Goal: Book appointment/travel/reservation

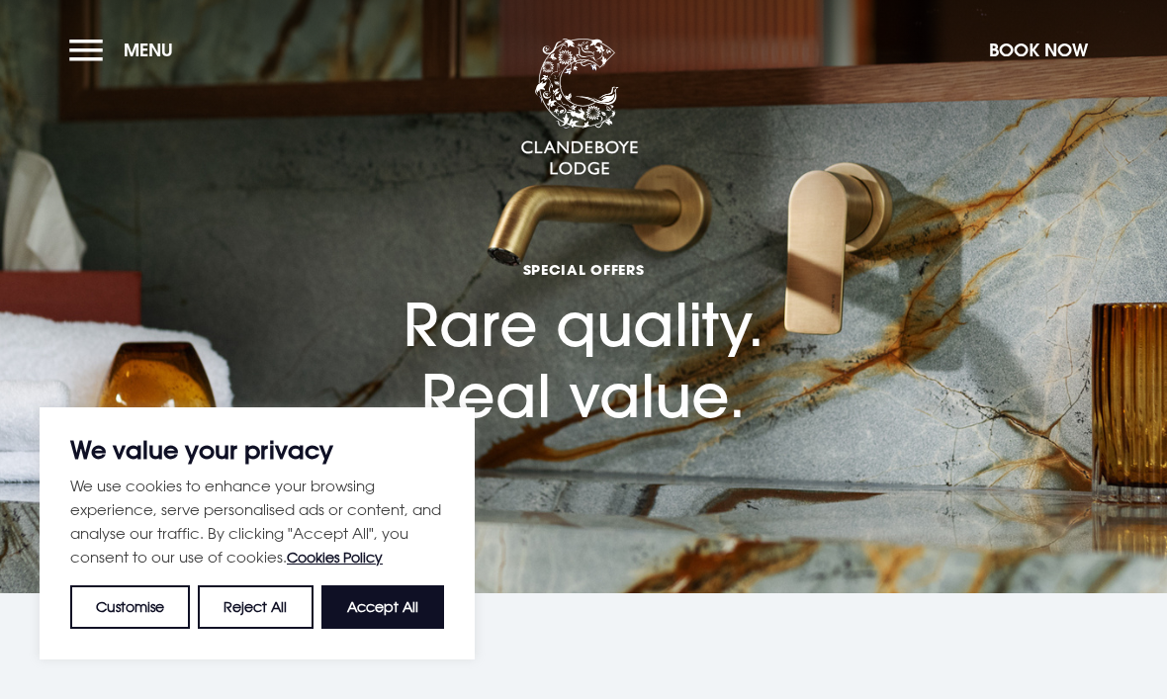
click at [400, 612] on button "Accept All" at bounding box center [383, 608] width 123 height 44
checkbox input "true"
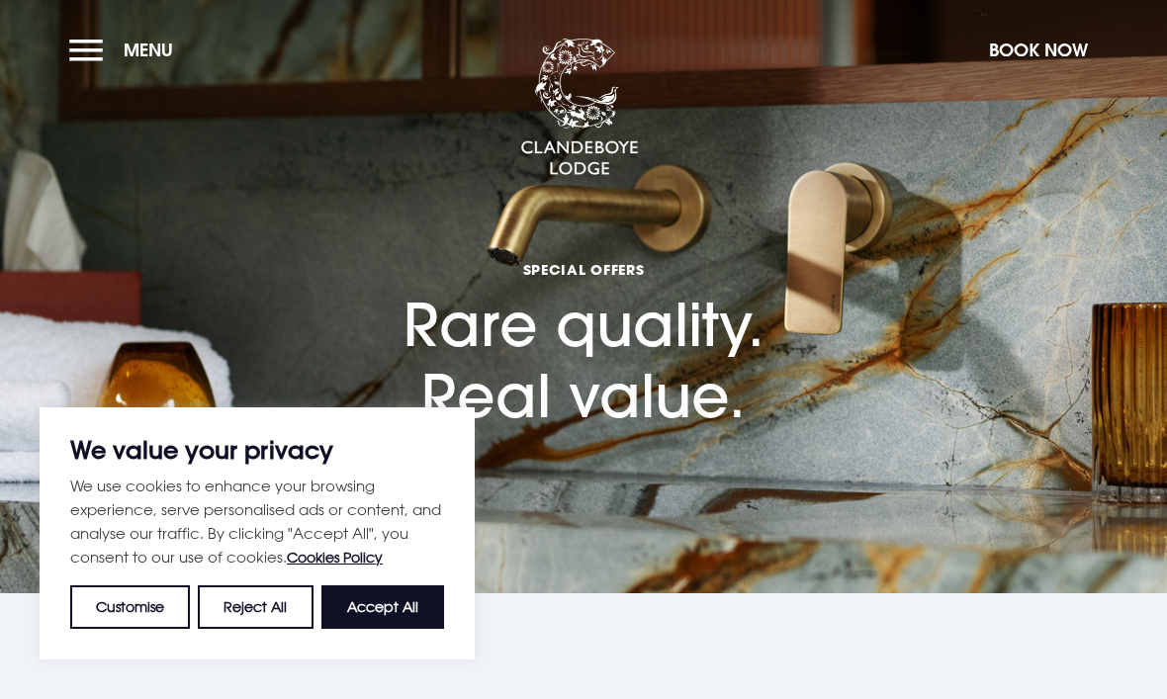
checkbox input "true"
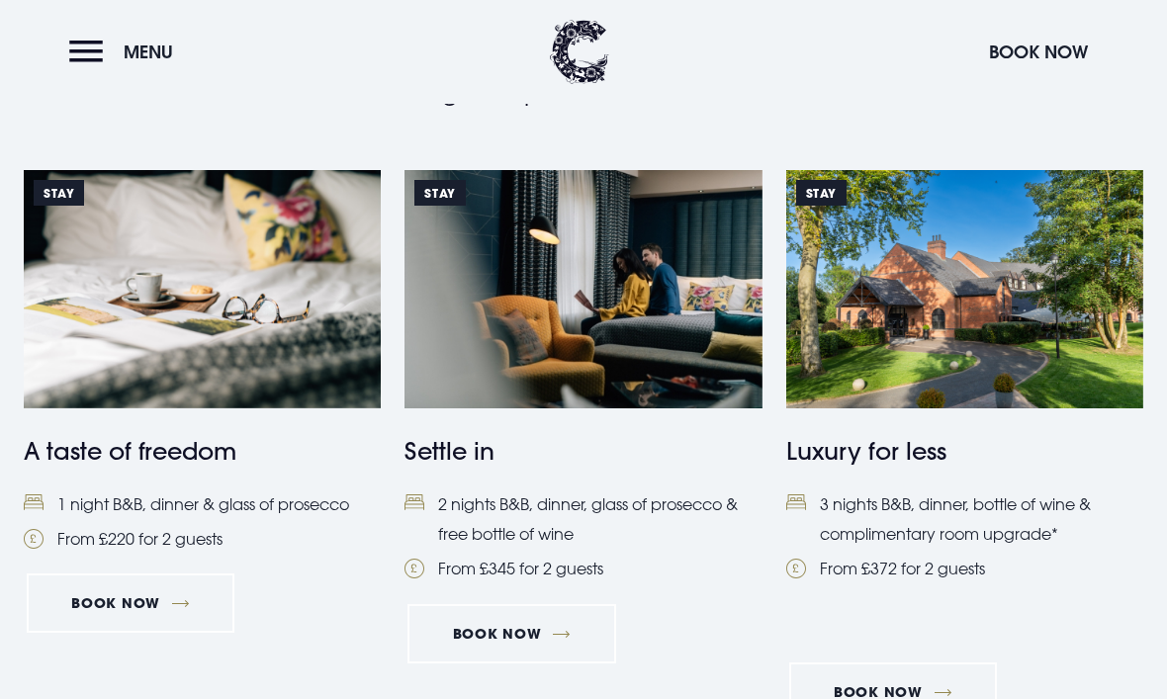
scroll to position [787, 0]
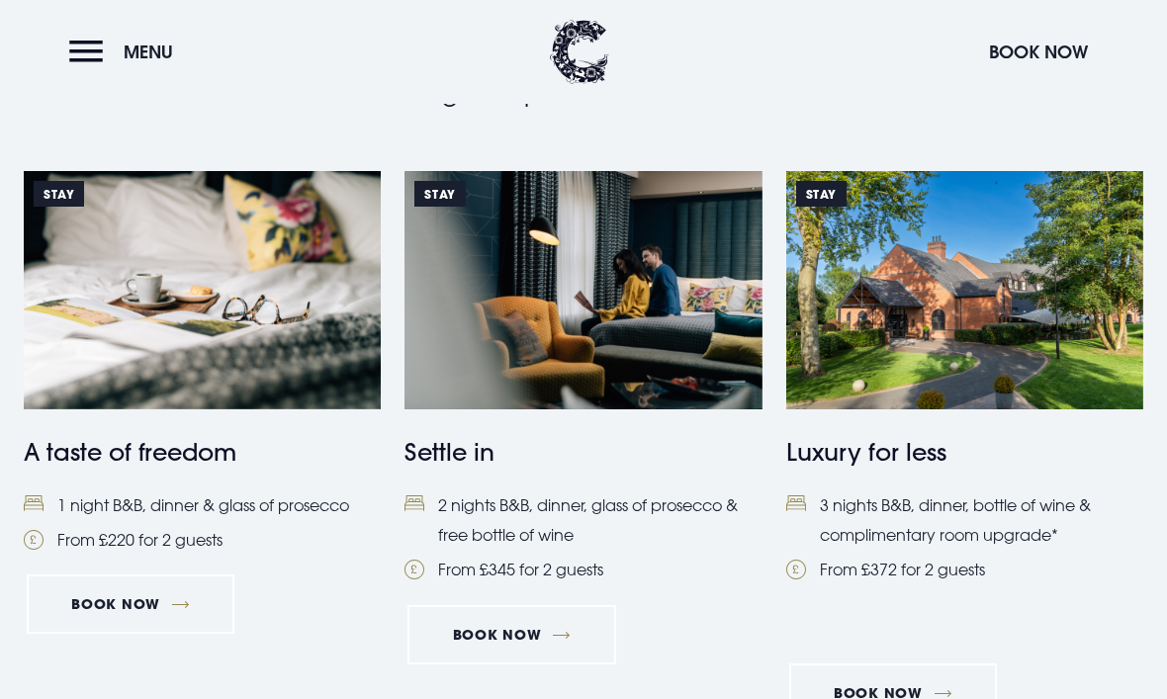
click at [138, 600] on link "Book Now" at bounding box center [131, 604] width 208 height 59
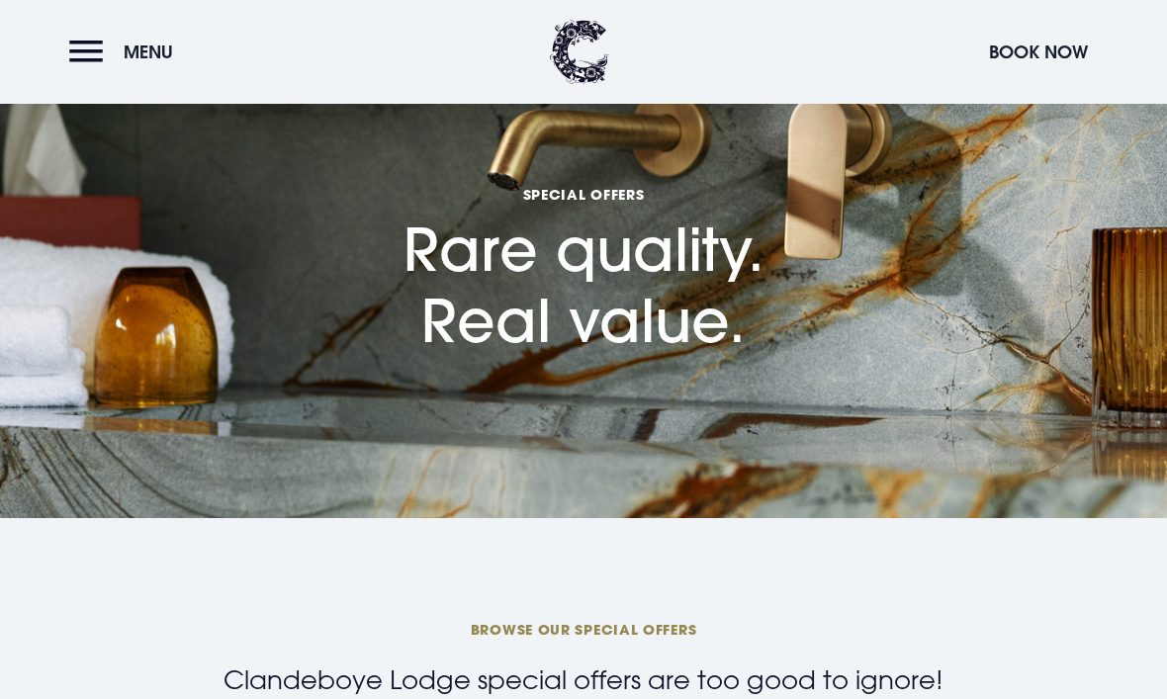
scroll to position [74, 0]
click at [1043, 52] on button "Book Now" at bounding box center [1038, 52] width 119 height 43
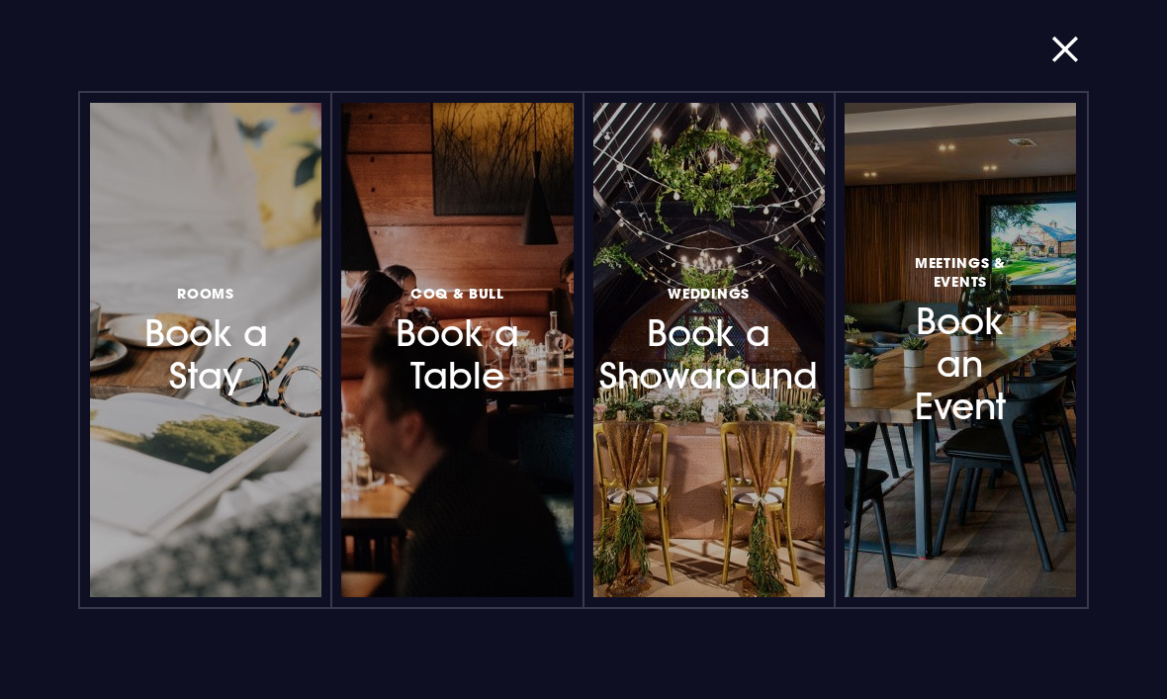
click at [231, 396] on h3 "Rooms Book a Stay" at bounding box center [206, 340] width 135 height 118
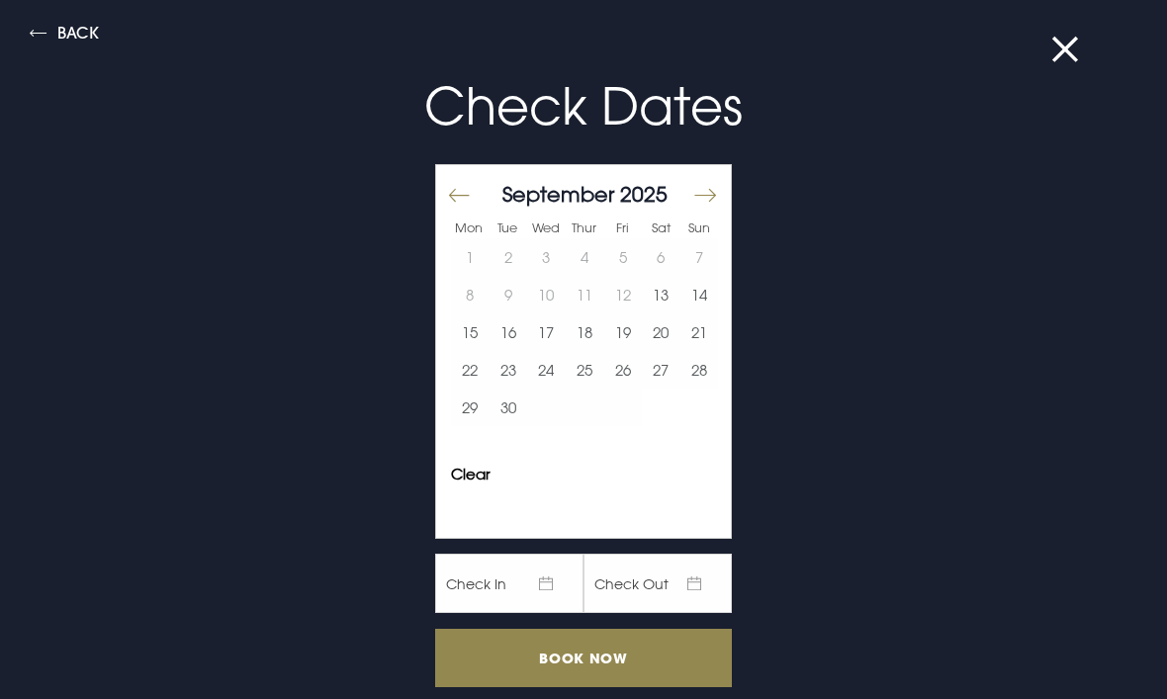
click at [713, 193] on button "Move forward to switch to the next month." at bounding box center [705, 196] width 24 height 42
click at [627, 264] on button "3" at bounding box center [622, 257] width 39 height 38
click at [597, 658] on input "Book Now" at bounding box center [583, 658] width 297 height 58
click at [77, 26] on button "Back" at bounding box center [64, 36] width 69 height 23
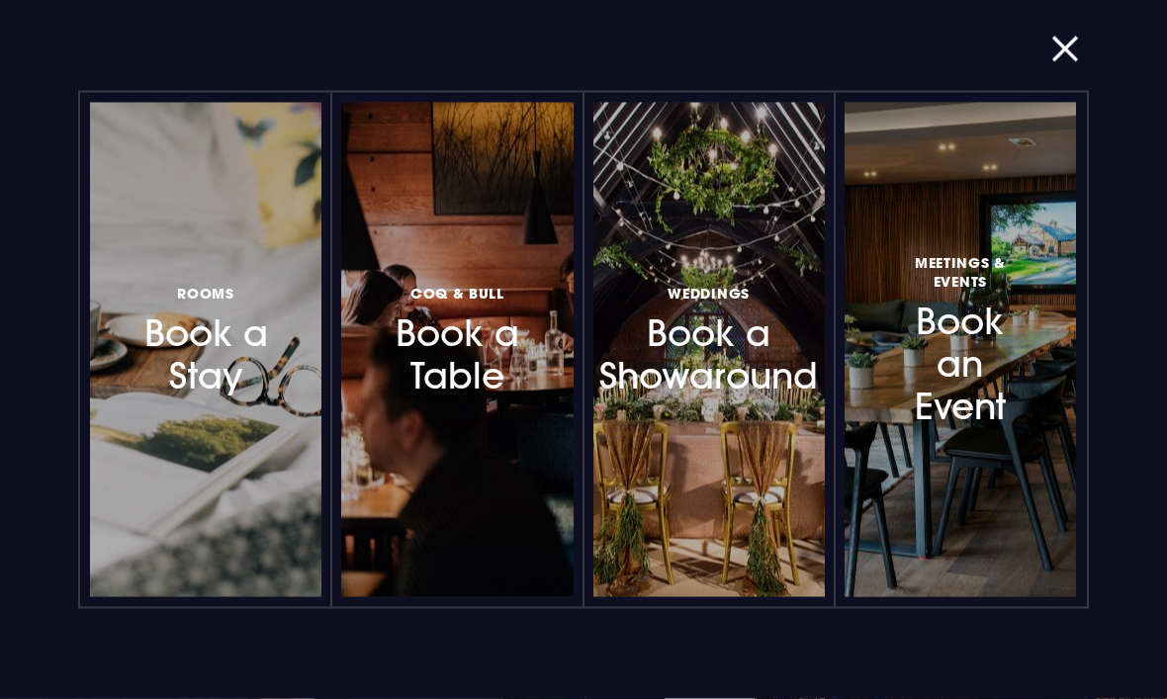
scroll to position [658, 0]
click at [1076, 57] on button "button" at bounding box center [1077, 50] width 51 height 20
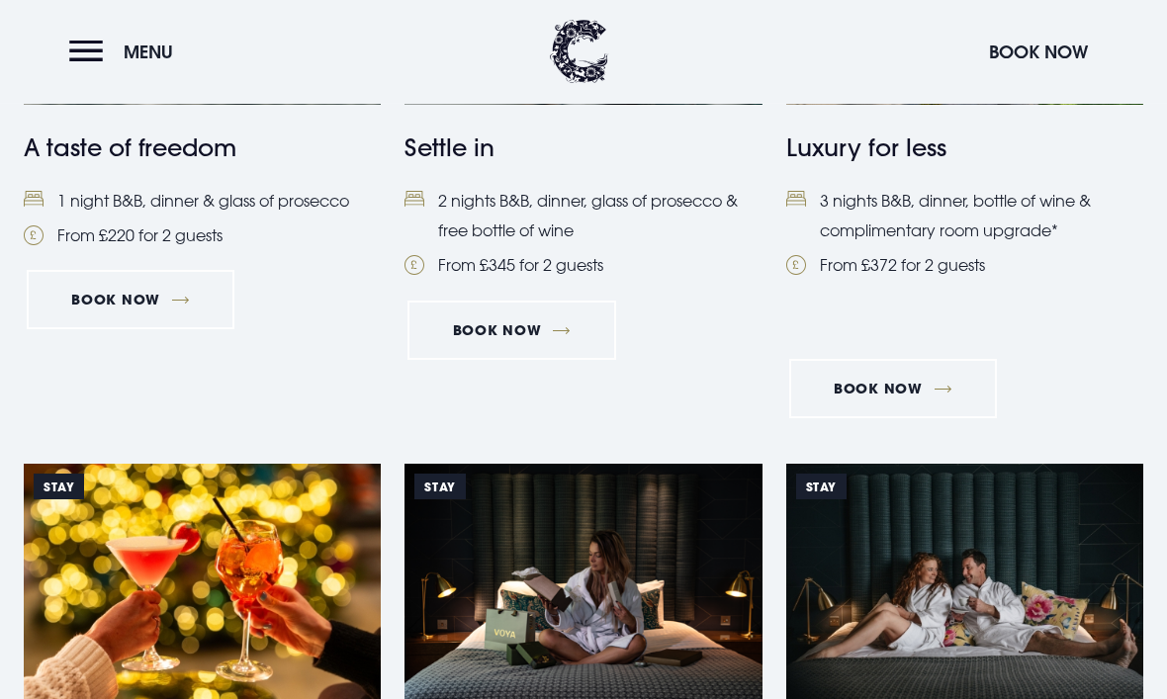
scroll to position [1091, 0]
click at [136, 296] on link "Book Now" at bounding box center [131, 299] width 208 height 59
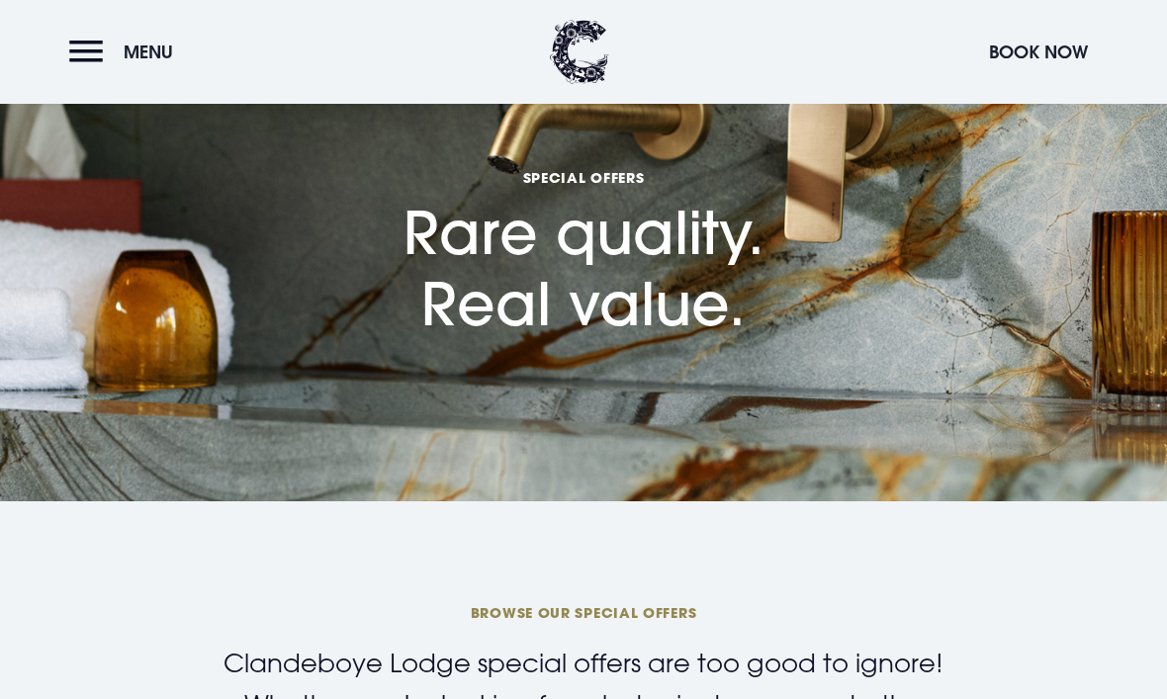
scroll to position [0, 0]
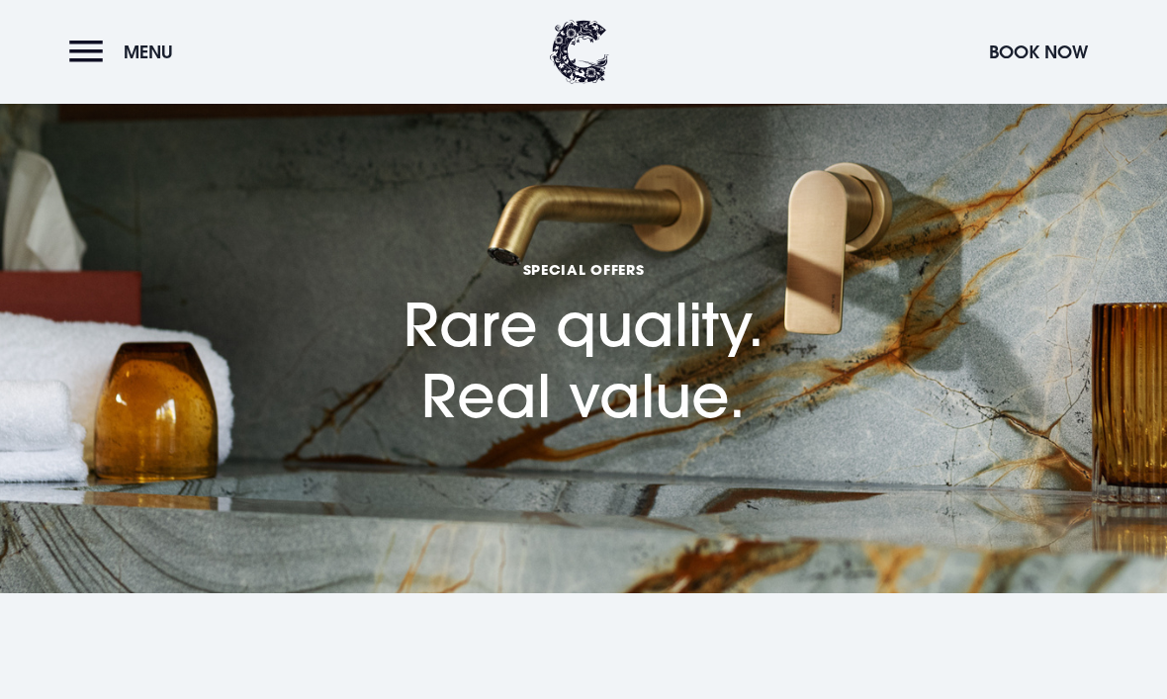
click at [1039, 54] on button "Book Now" at bounding box center [1038, 52] width 119 height 43
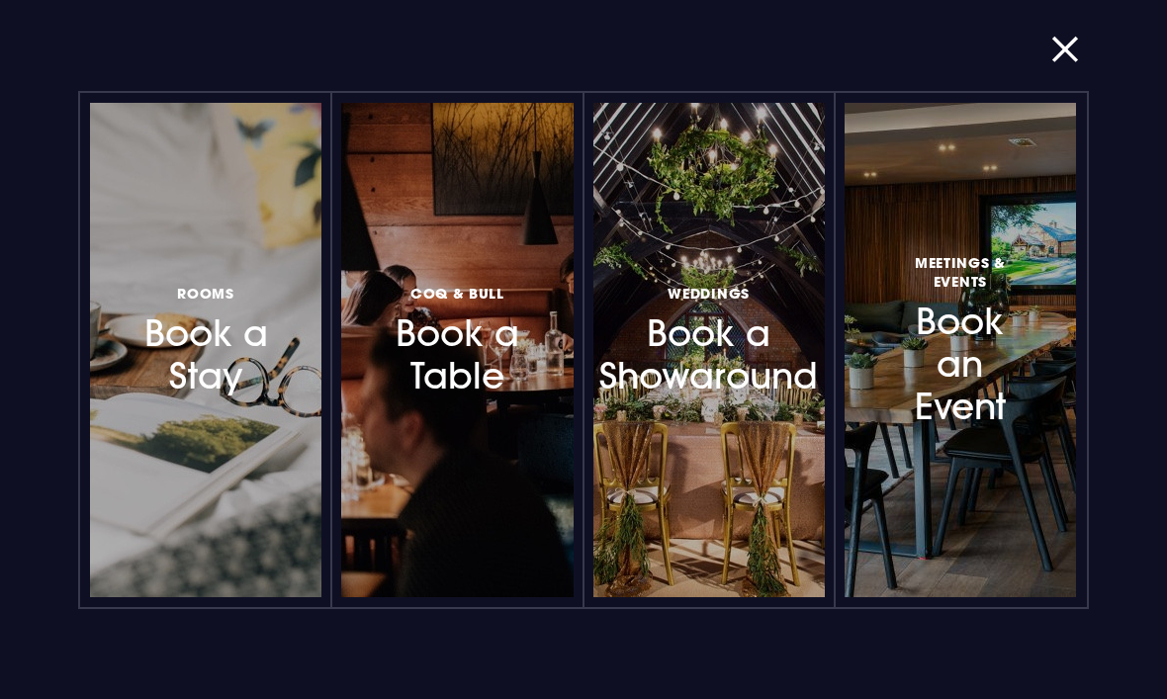
click at [298, 350] on div at bounding box center [298, 350] width 0 height 0
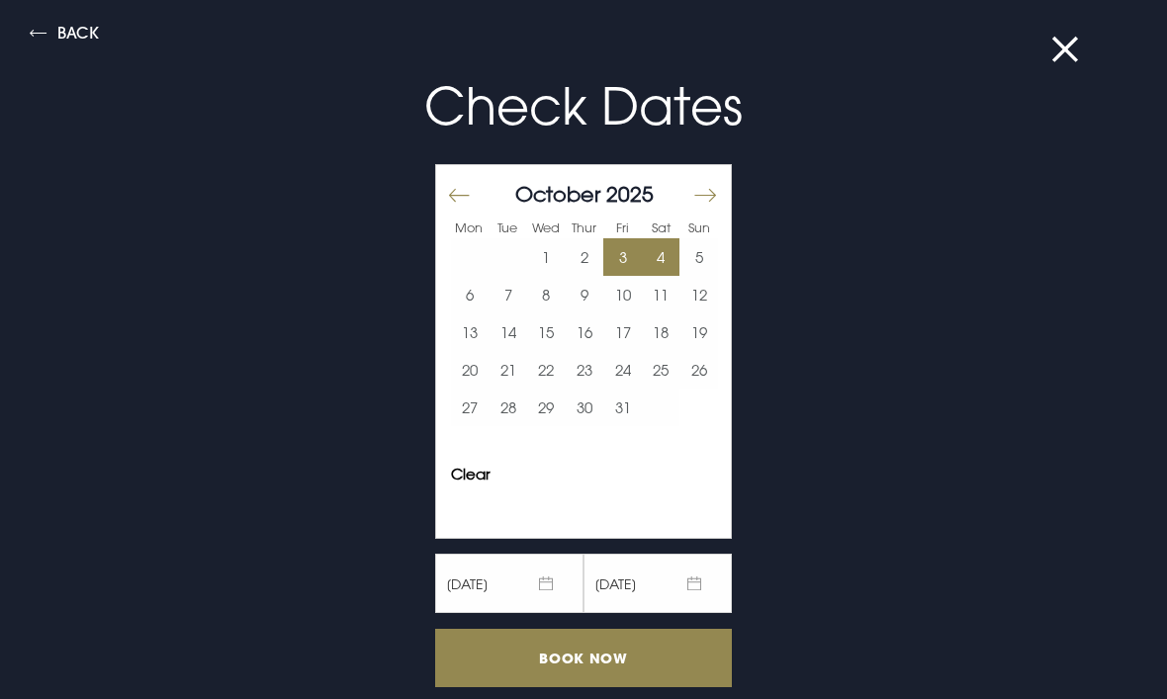
click at [596, 658] on input "Book Now" at bounding box center [583, 658] width 297 height 58
click at [80, 31] on button "Back" at bounding box center [64, 36] width 69 height 23
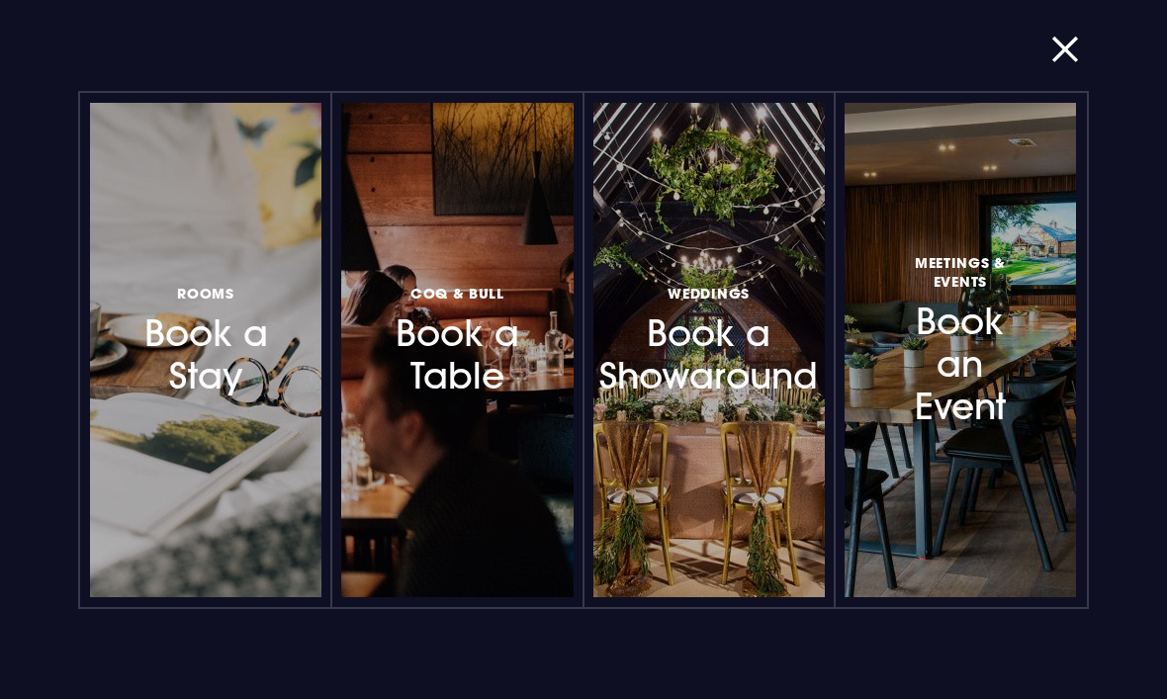
click at [1061, 59] on button "button" at bounding box center [1077, 50] width 51 height 20
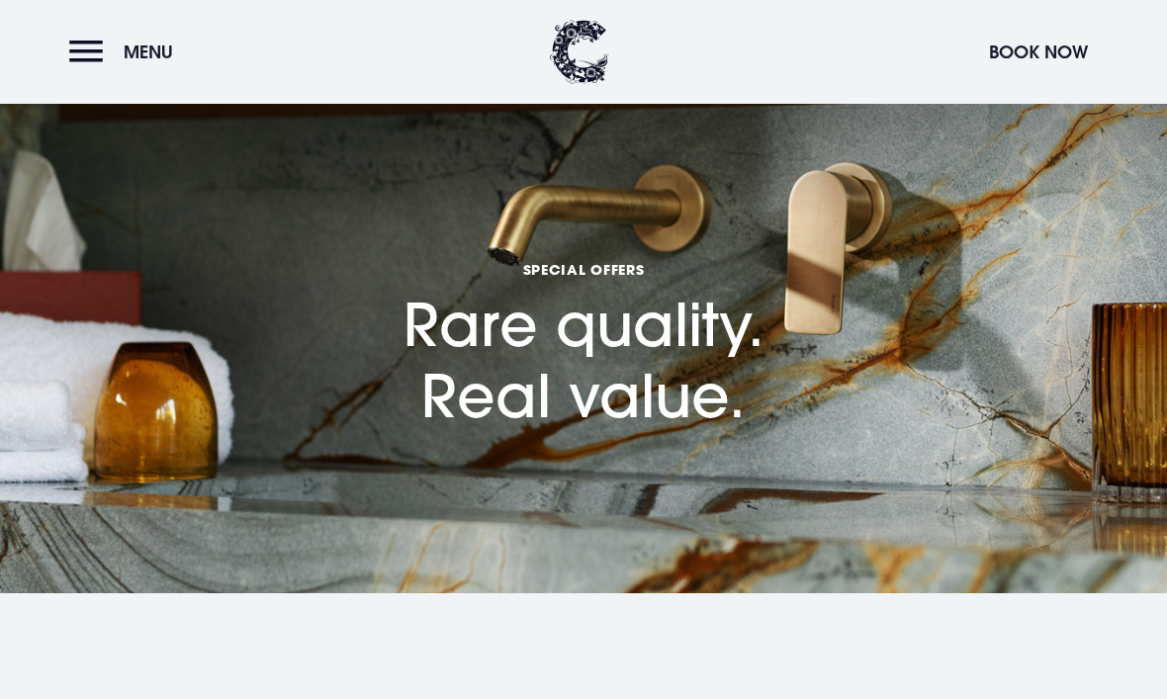
click at [95, 55] on button "Menu" at bounding box center [126, 52] width 114 height 43
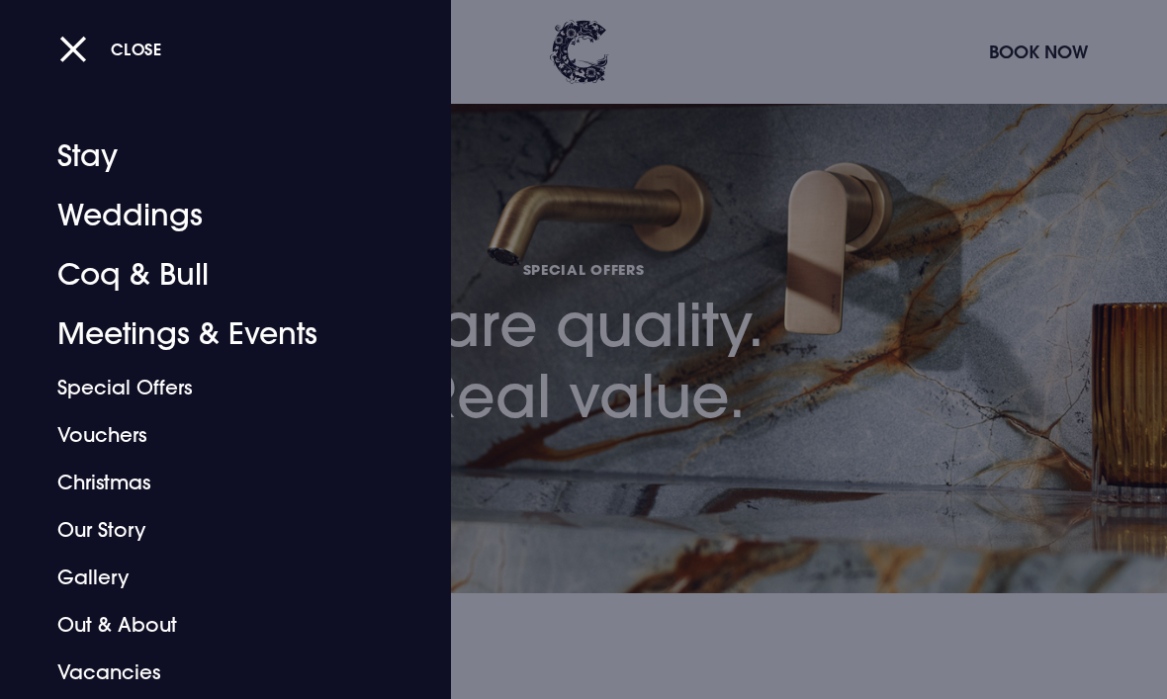
click at [151, 280] on link "Coq & Bull" at bounding box center [212, 274] width 310 height 59
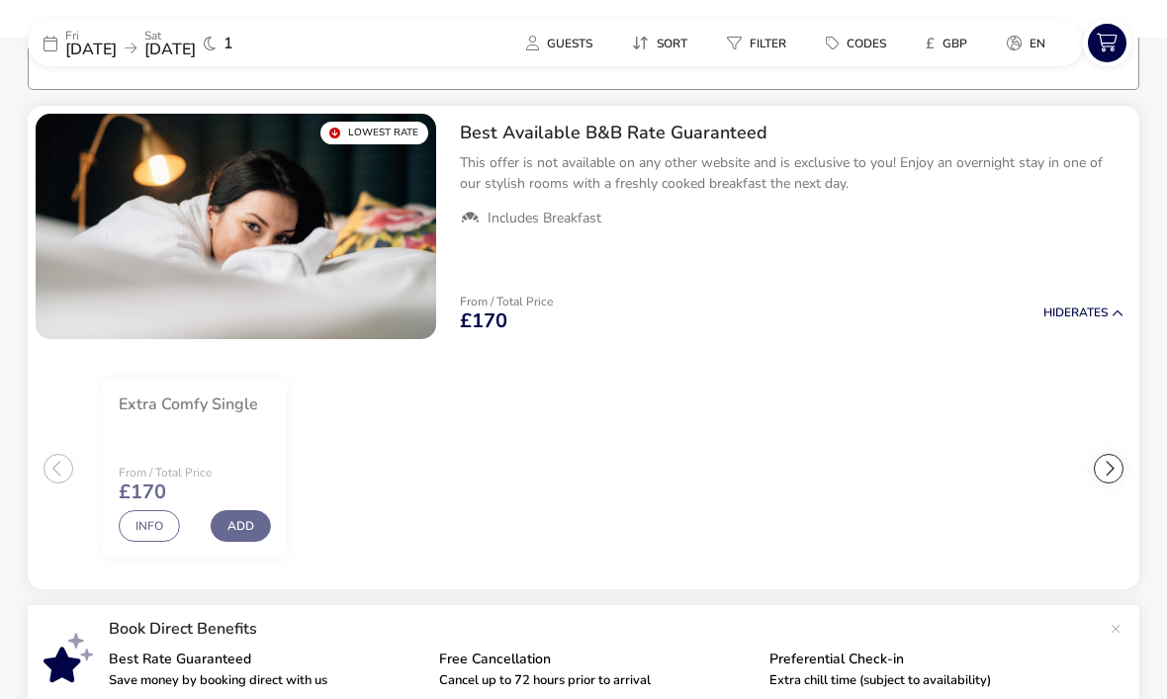
scroll to position [160, 0]
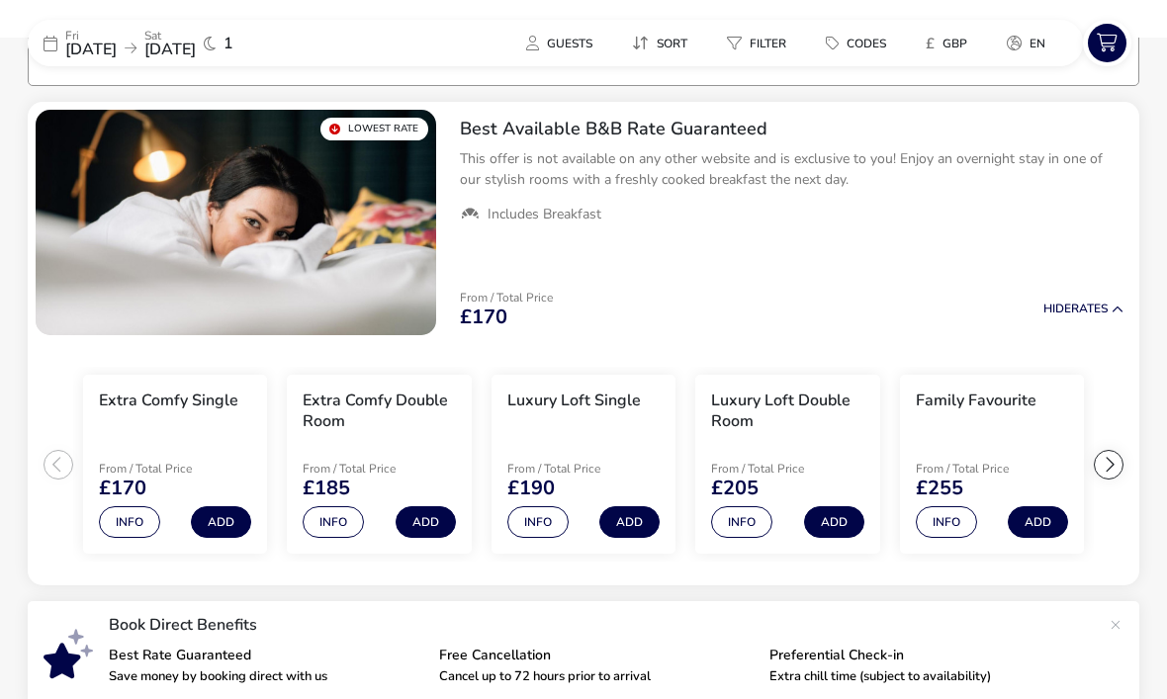
click at [578, 33] on button "Guests" at bounding box center [559, 43] width 98 height 29
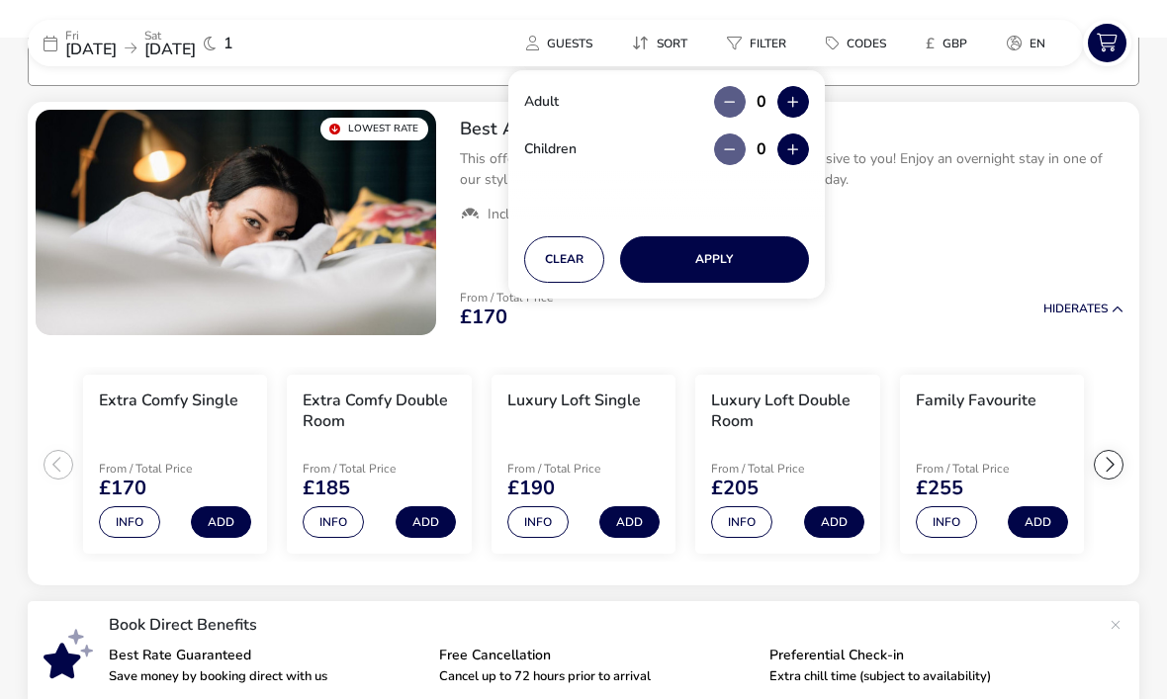
click at [803, 101] on button "button" at bounding box center [794, 102] width 32 height 32
click at [806, 97] on button "button" at bounding box center [794, 102] width 32 height 32
type input "2"
click at [735, 262] on button "Apply" at bounding box center [714, 259] width 189 height 46
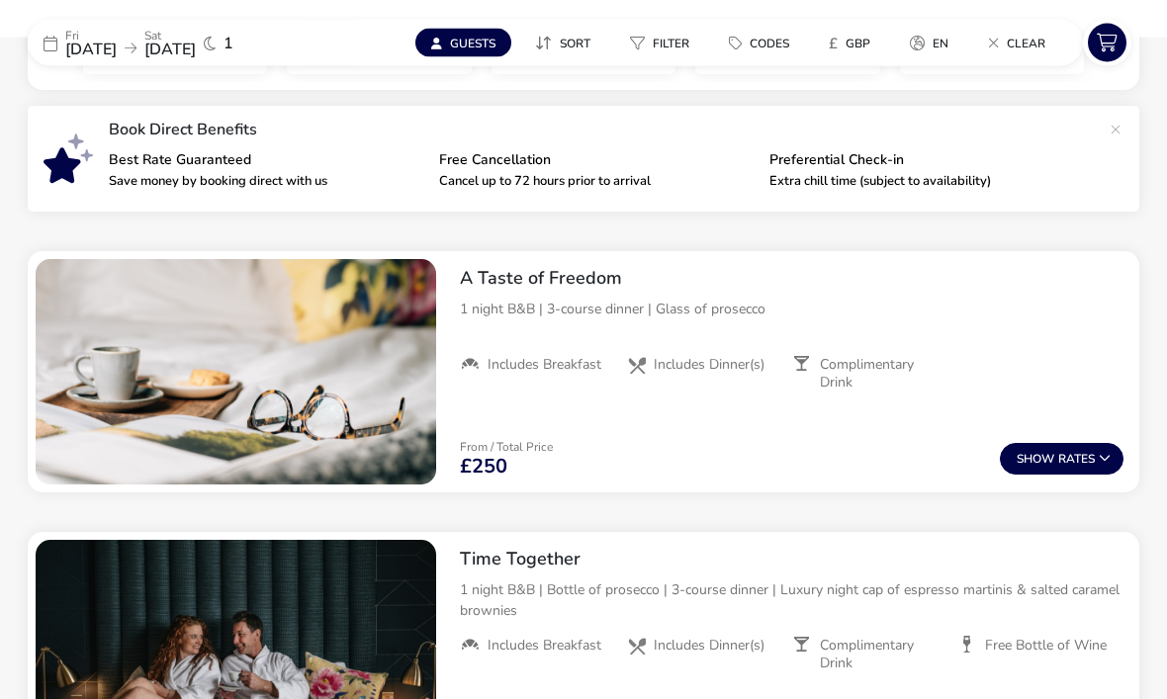
scroll to position [640, 0]
click at [1075, 458] on button "Show Rates" at bounding box center [1062, 459] width 124 height 32
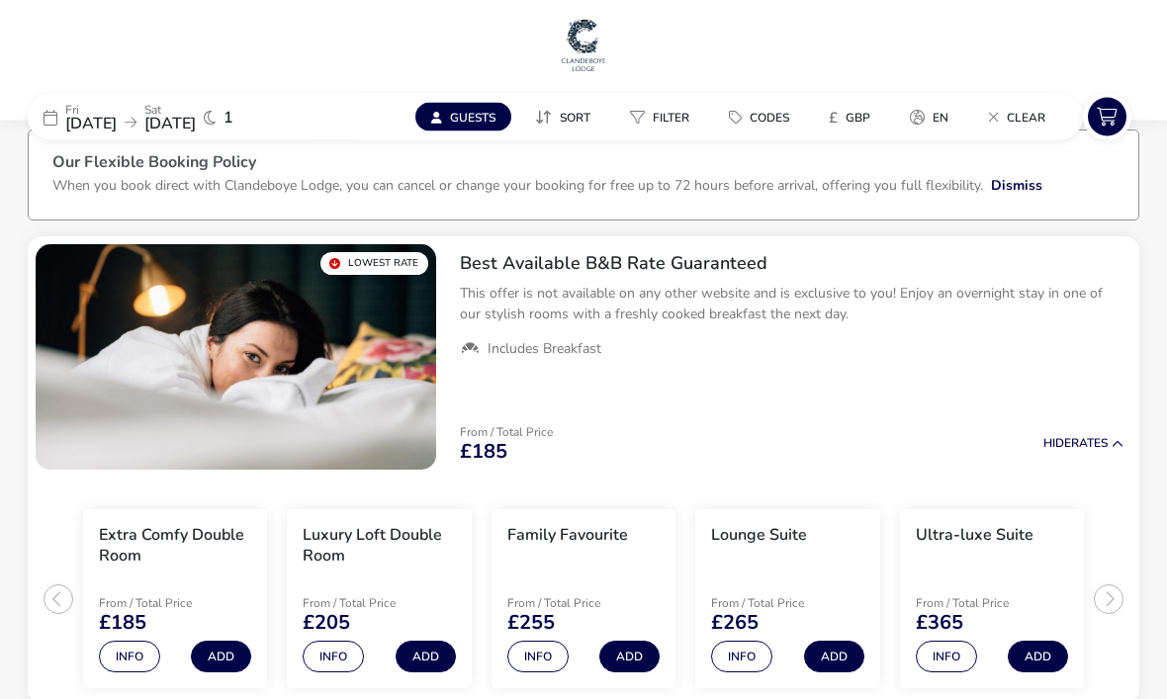
scroll to position [0, 0]
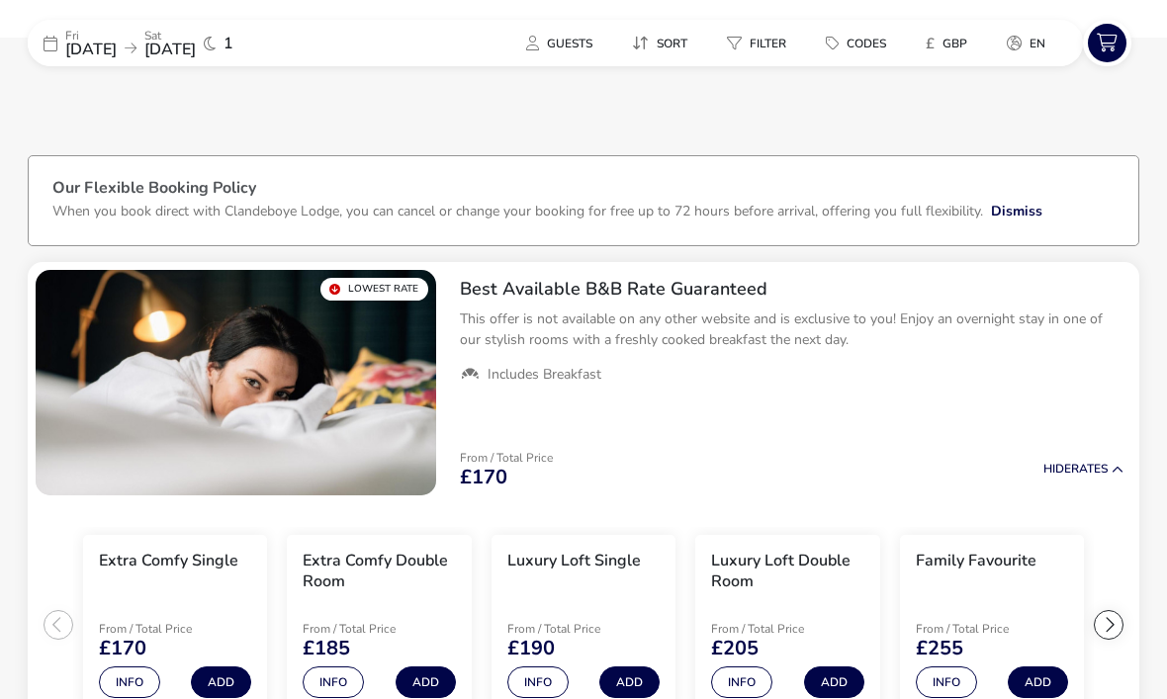
scroll to position [160, 0]
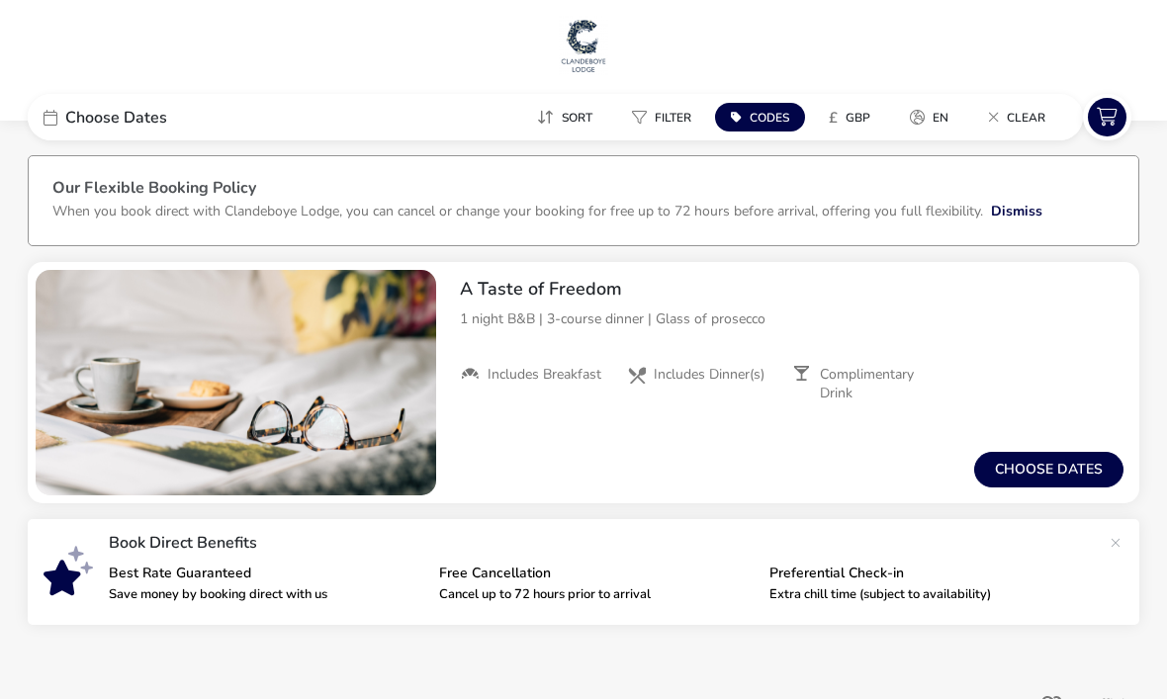
click at [1058, 476] on button "Choose dates" at bounding box center [1048, 470] width 149 height 36
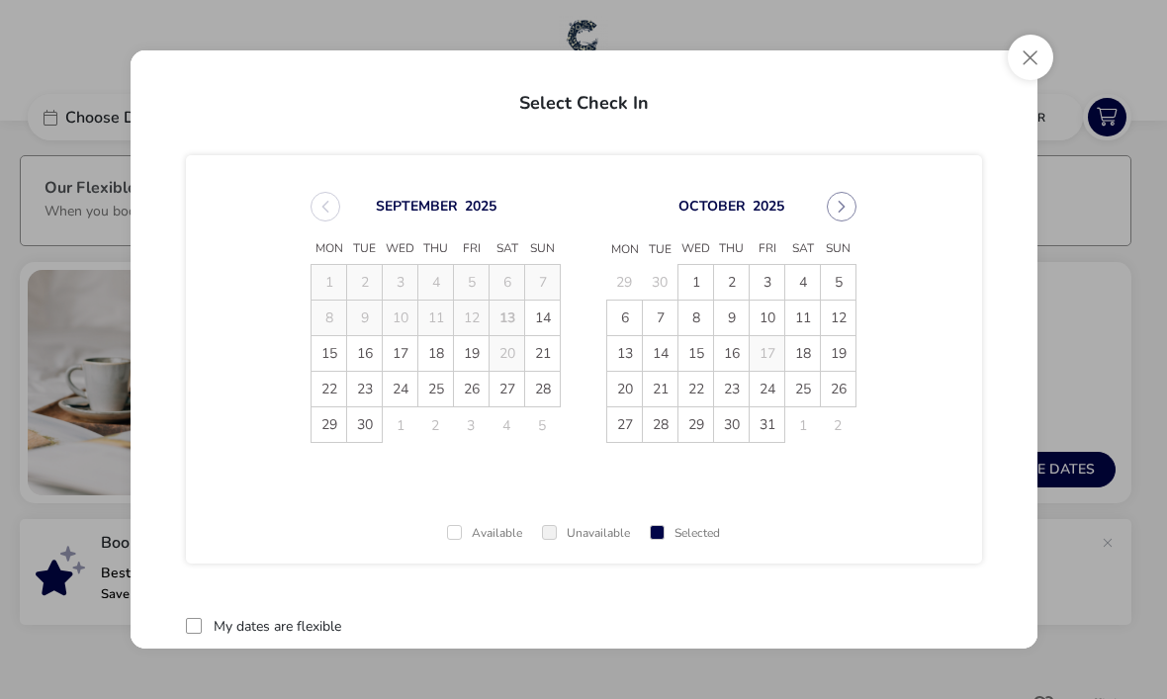
click at [769, 282] on span "3" at bounding box center [767, 282] width 35 height 35
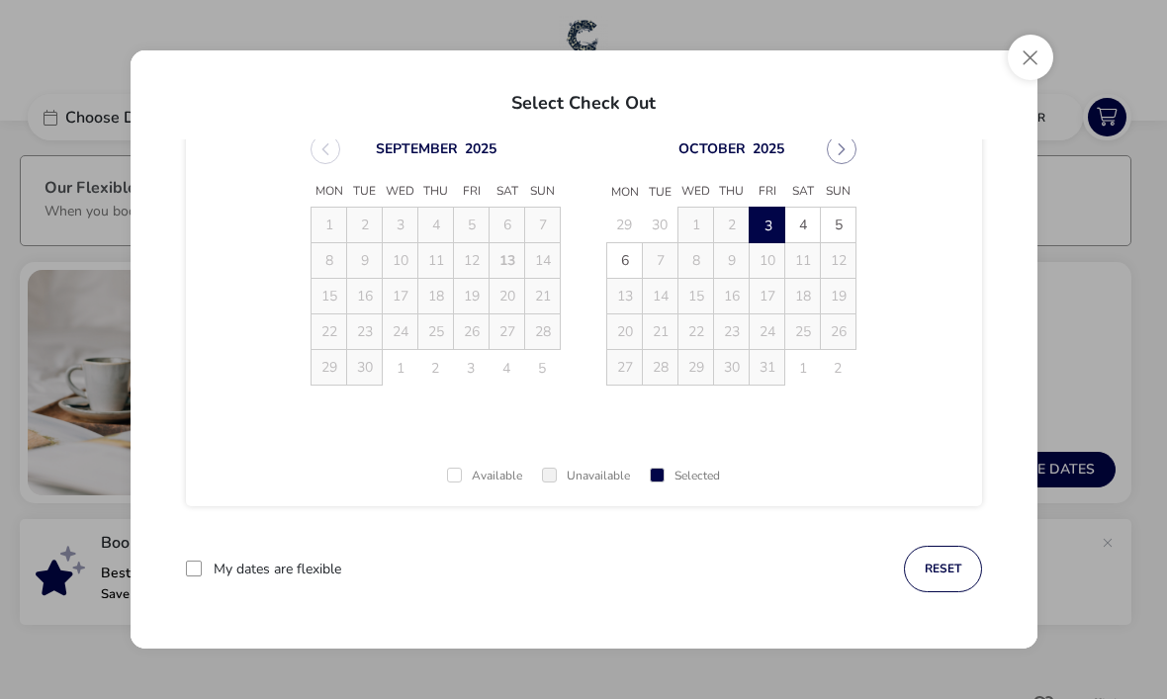
scroll to position [57, 0]
click at [932, 320] on div "September 2025 Mon Tue Wed Thu Fri Sat Sun 1 2 3 4 5 6 7 8 9 10 11 12 13 14 15 …" at bounding box center [584, 302] width 796 height 409
click at [947, 571] on button "reset" at bounding box center [943, 569] width 78 height 46
click at [770, 229] on span "3" at bounding box center [767, 225] width 35 height 35
click at [1037, 67] on button "Close" at bounding box center [1031, 58] width 46 height 46
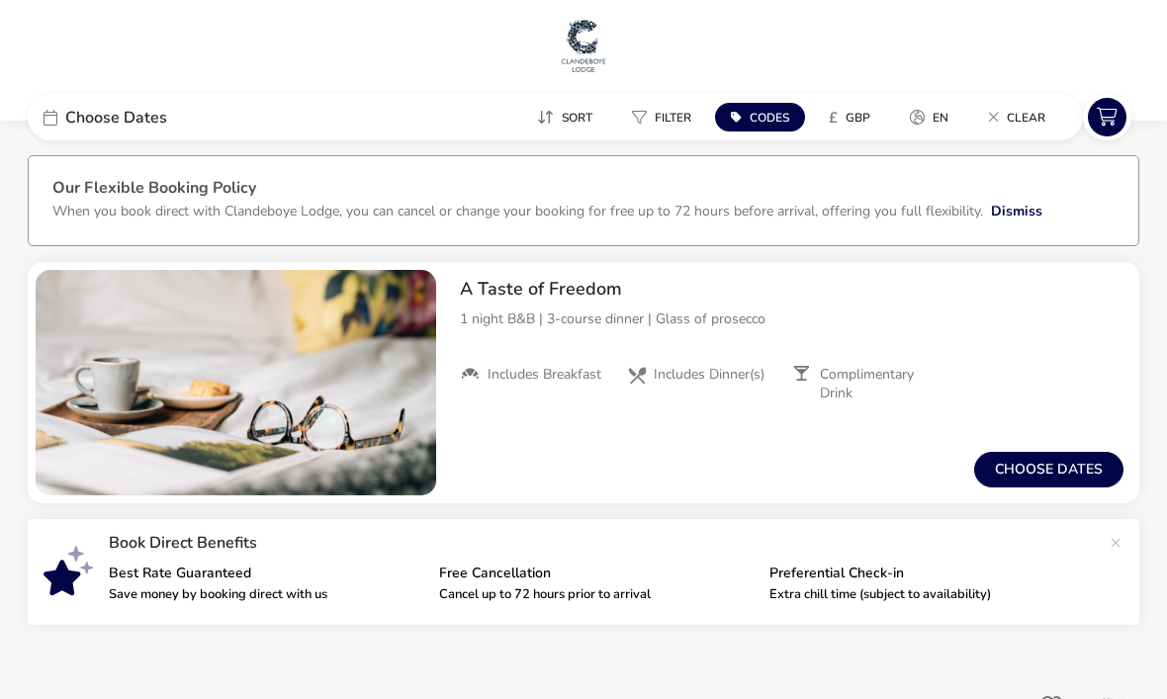
click at [1074, 464] on button "Choose dates" at bounding box center [1048, 470] width 149 height 36
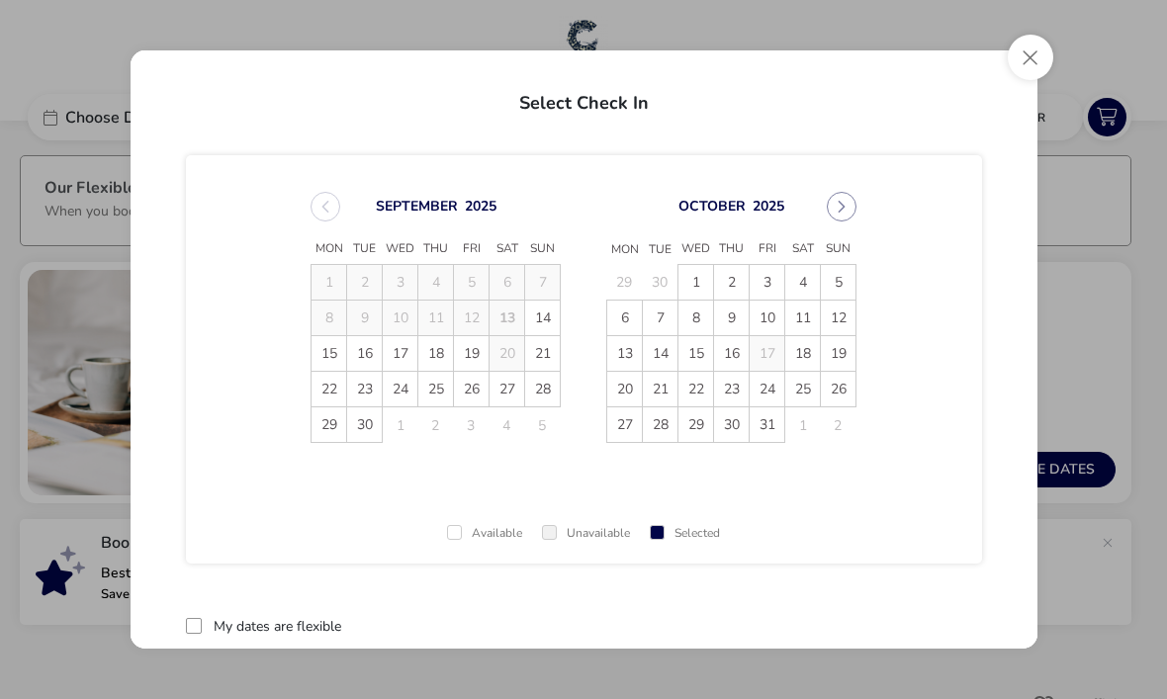
click at [769, 284] on span "3" at bounding box center [767, 282] width 35 height 35
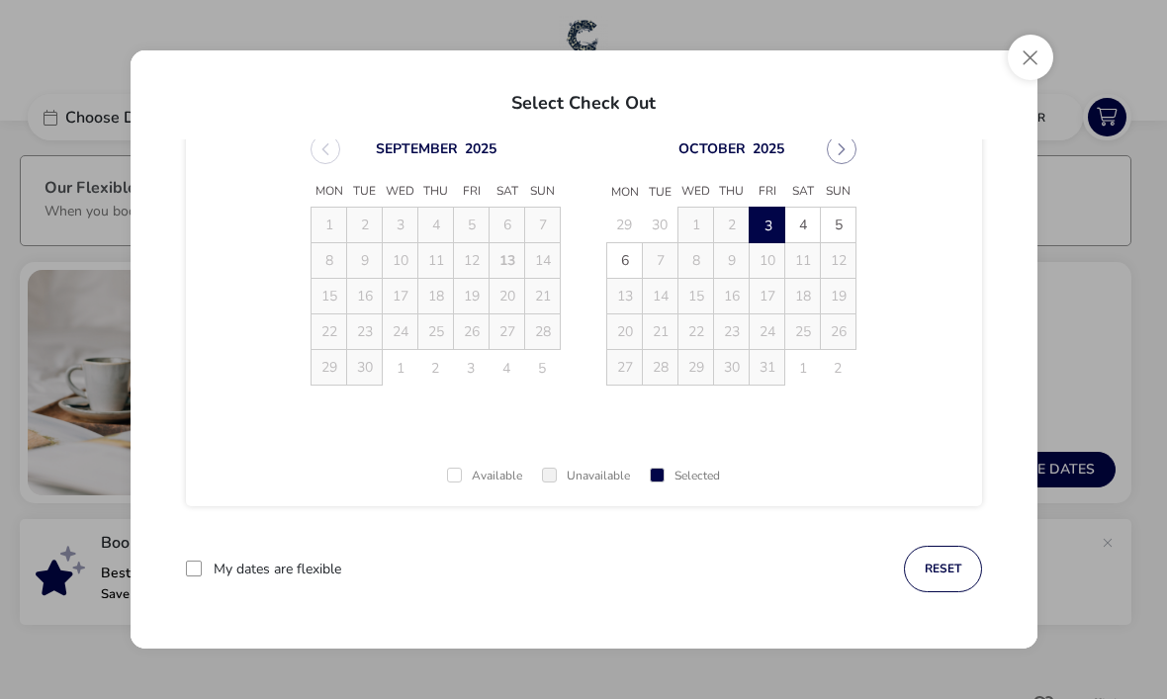
click at [200, 572] on div at bounding box center [194, 569] width 16 height 16
click at [1031, 61] on button "Close" at bounding box center [1031, 58] width 46 height 46
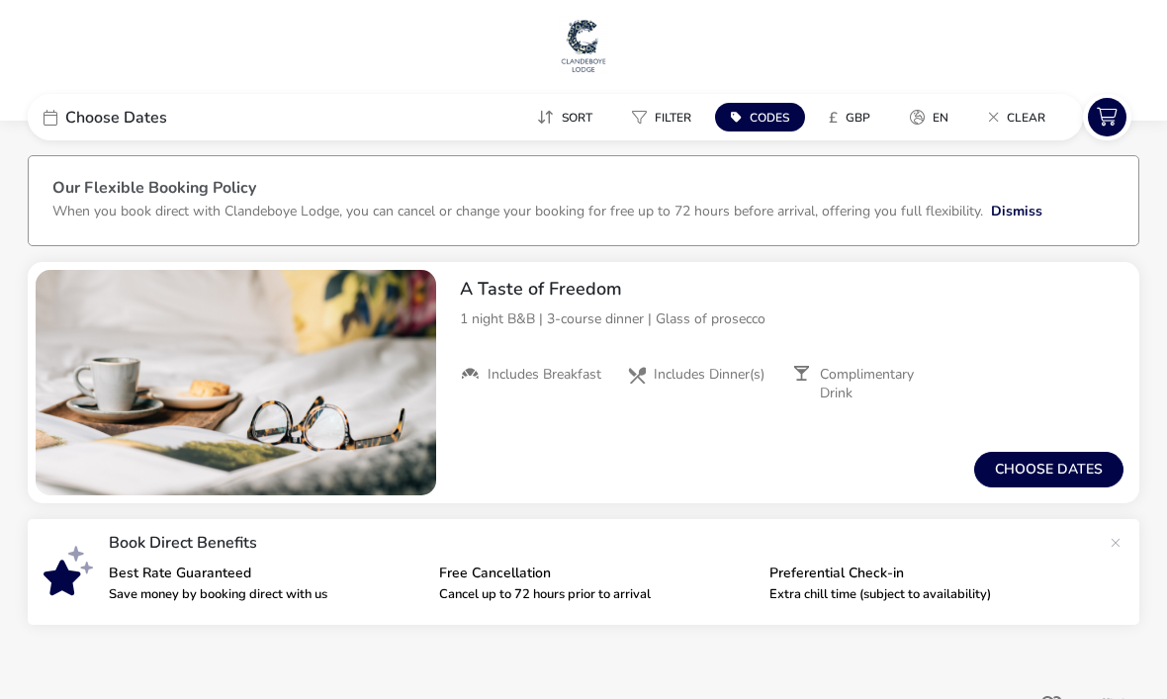
click at [1014, 213] on button "Dismiss" at bounding box center [1016, 211] width 51 height 21
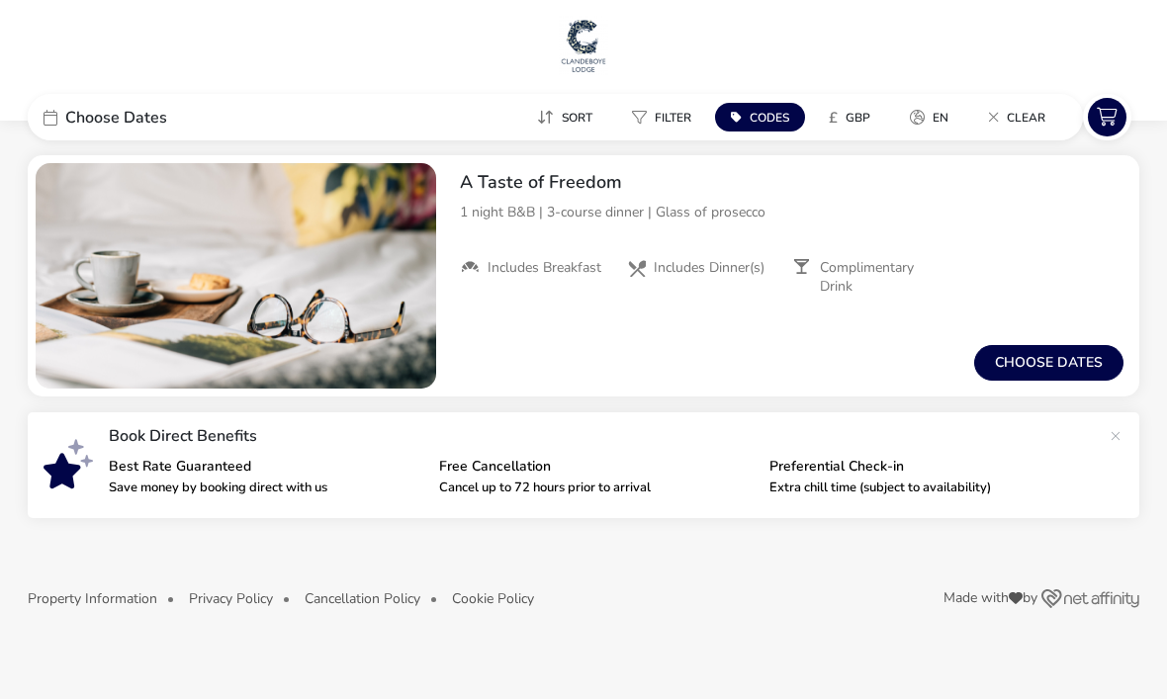
click at [1054, 364] on button "Choose dates" at bounding box center [1048, 363] width 149 height 36
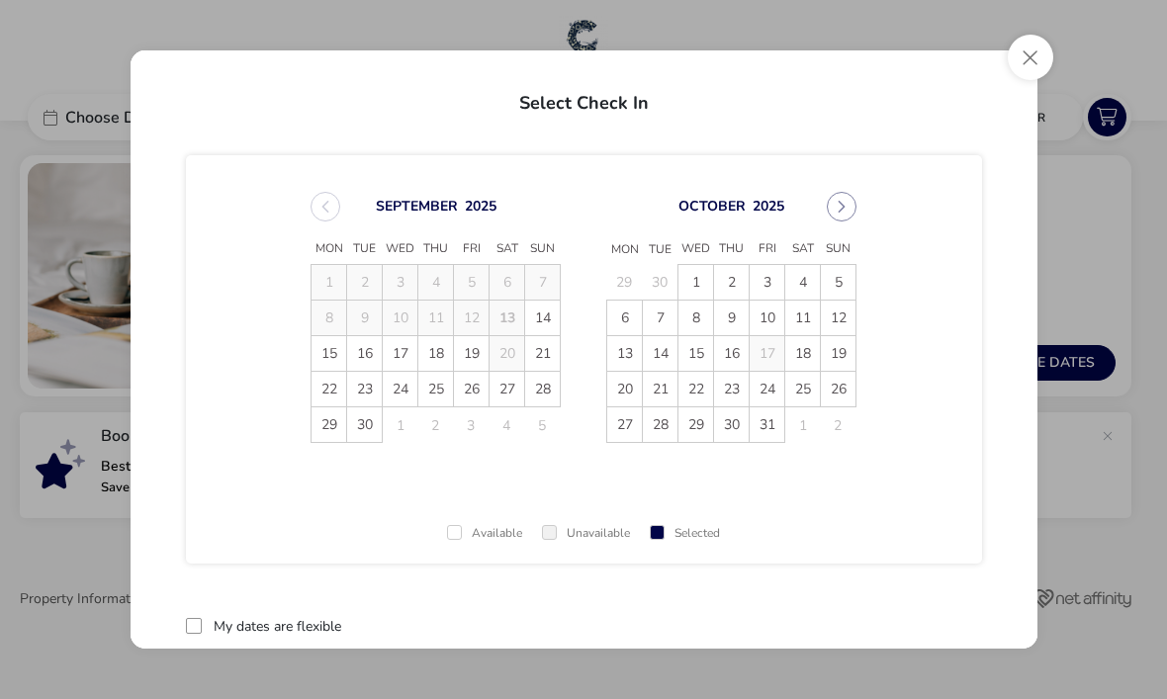
click at [764, 287] on span "3" at bounding box center [767, 282] width 35 height 35
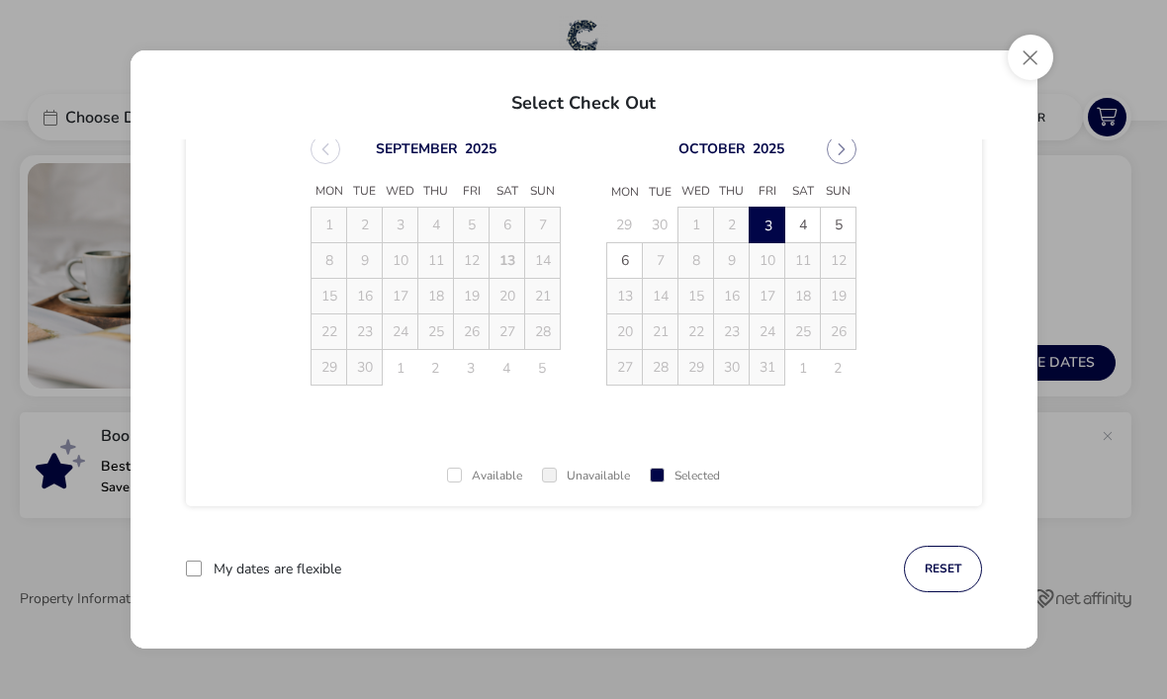
click at [598, 101] on h2 "Select Check Out" at bounding box center [584, 98] width 876 height 57
click at [600, 112] on h2 "Select Check Out" at bounding box center [584, 98] width 876 height 57
click at [730, 225] on td "2" at bounding box center [732, 226] width 36 height 36
click at [959, 581] on button "reset" at bounding box center [943, 569] width 78 height 46
click at [736, 232] on span "2" at bounding box center [731, 225] width 35 height 35
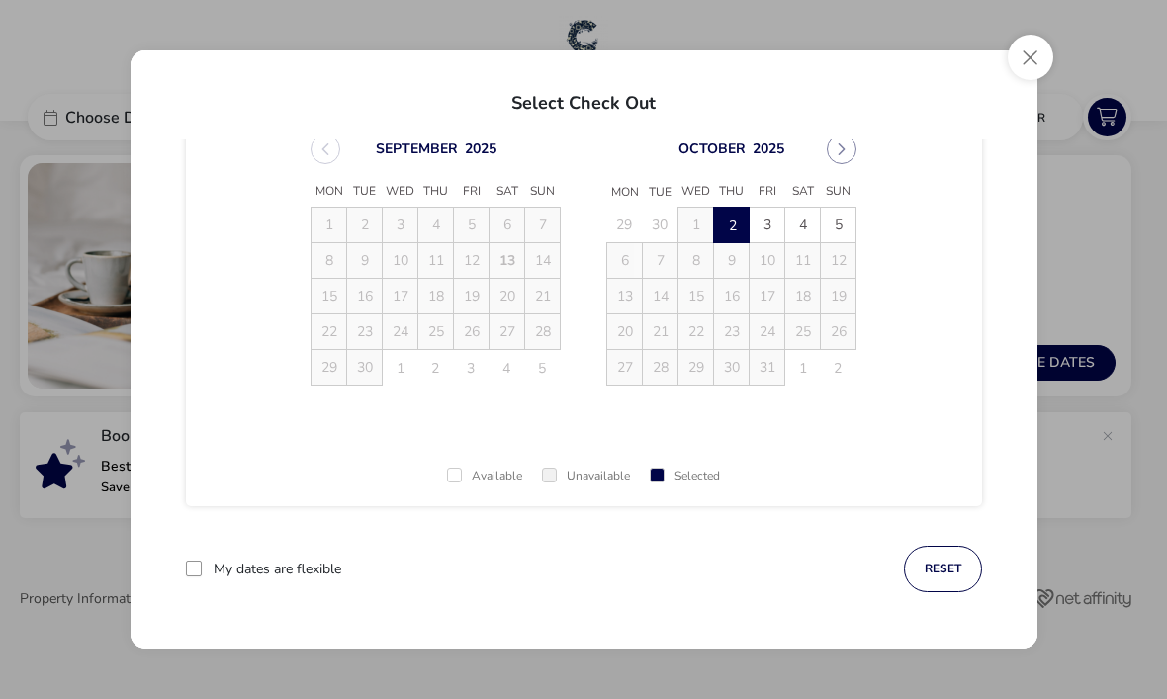
click at [952, 572] on button "reset" at bounding box center [943, 569] width 78 height 46
click at [732, 333] on span "23" at bounding box center [731, 332] width 35 height 35
click at [774, 229] on td "3" at bounding box center [768, 226] width 36 height 36
click at [776, 228] on td "3" at bounding box center [768, 226] width 36 height 36
click at [946, 570] on button "reset" at bounding box center [943, 569] width 78 height 46
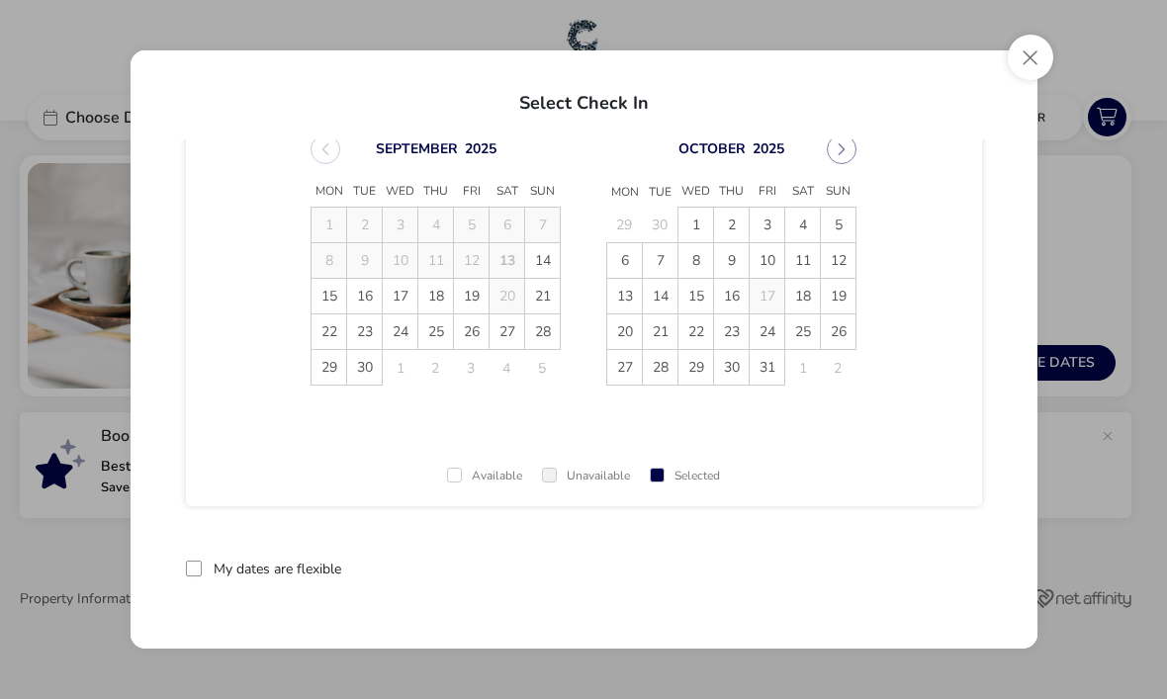
click at [765, 231] on span "3" at bounding box center [767, 225] width 35 height 35
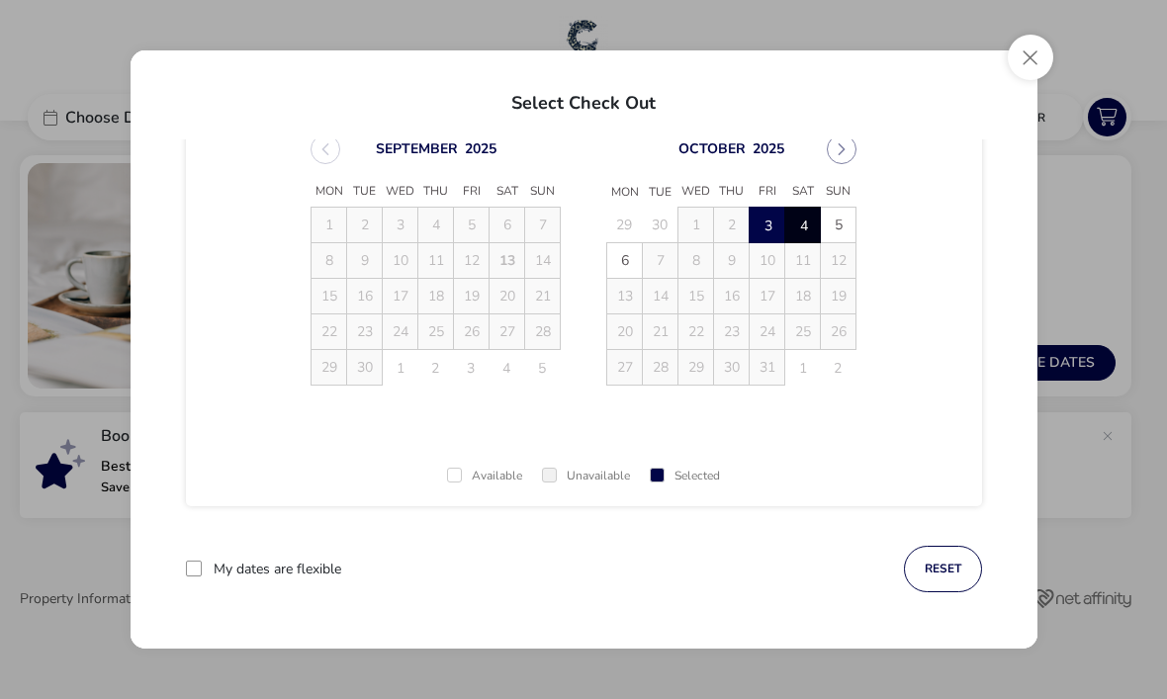
click at [806, 229] on span "4" at bounding box center [804, 226] width 35 height 35
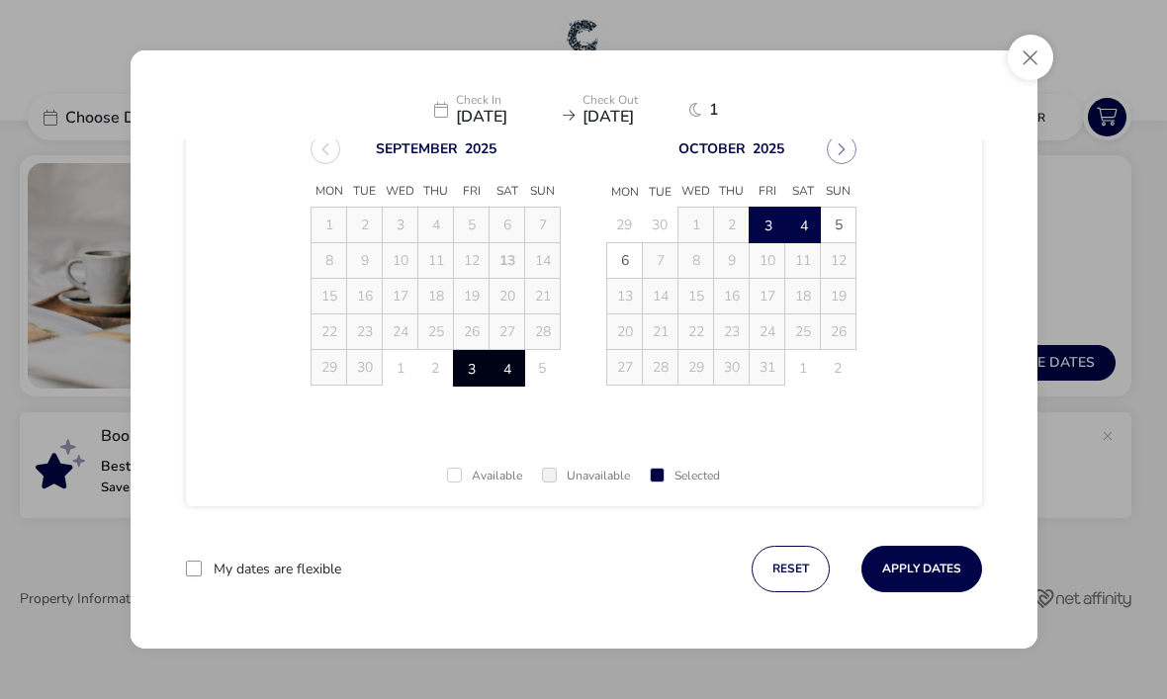
click at [930, 584] on button "Apply Dates" at bounding box center [922, 569] width 121 height 46
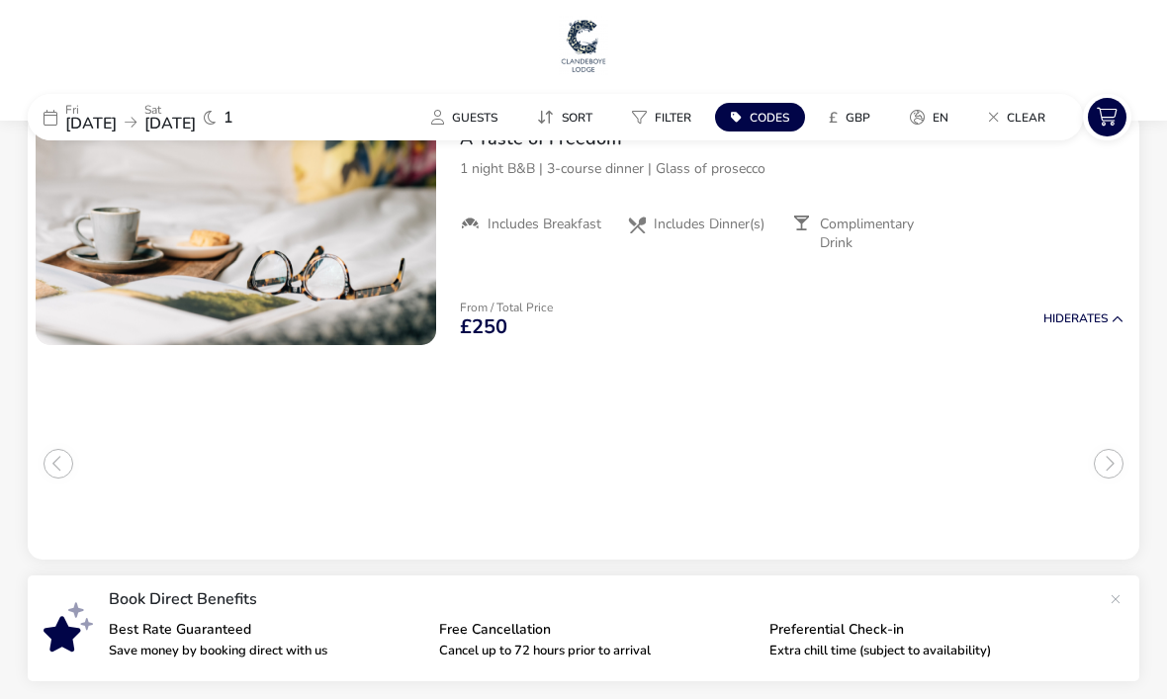
scroll to position [55, 0]
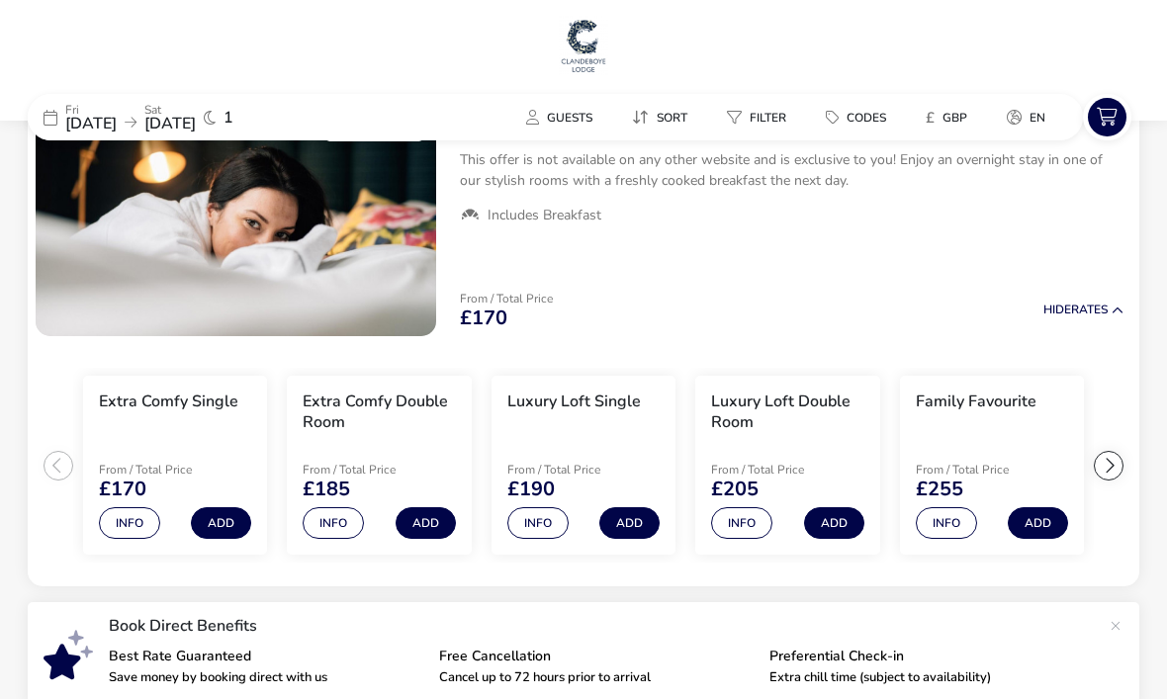
scroll to position [55, 0]
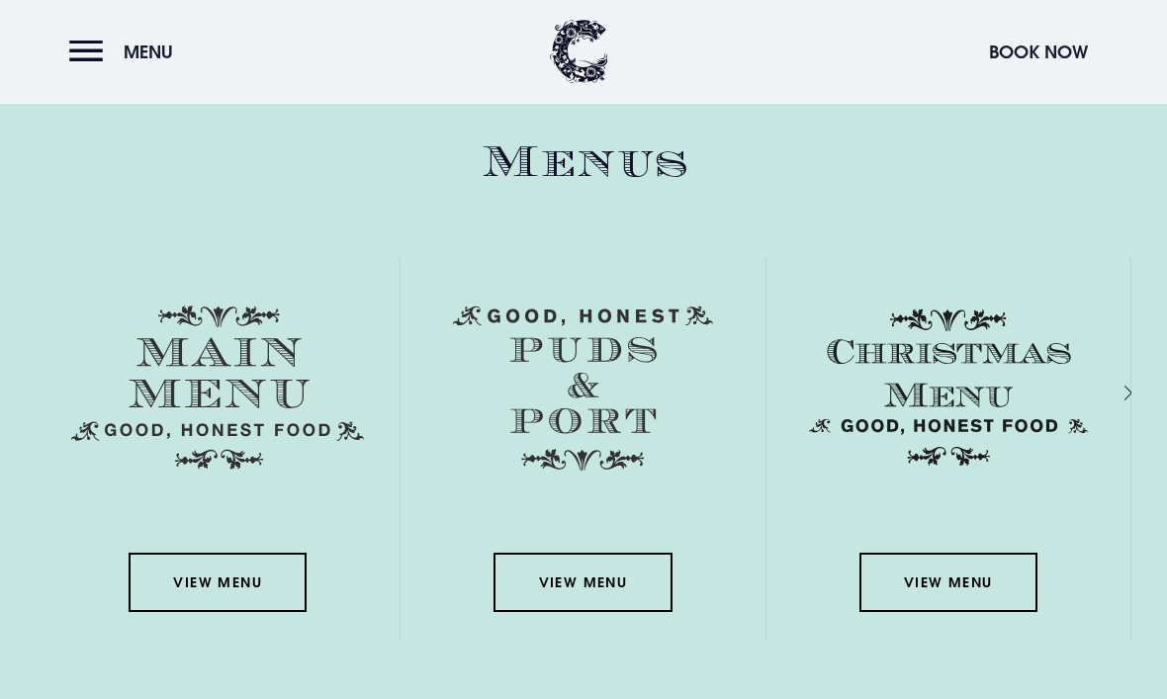
scroll to position [2987, 0]
click at [243, 612] on link "View Menu" at bounding box center [218, 582] width 178 height 59
